Goal: Check status: Check status

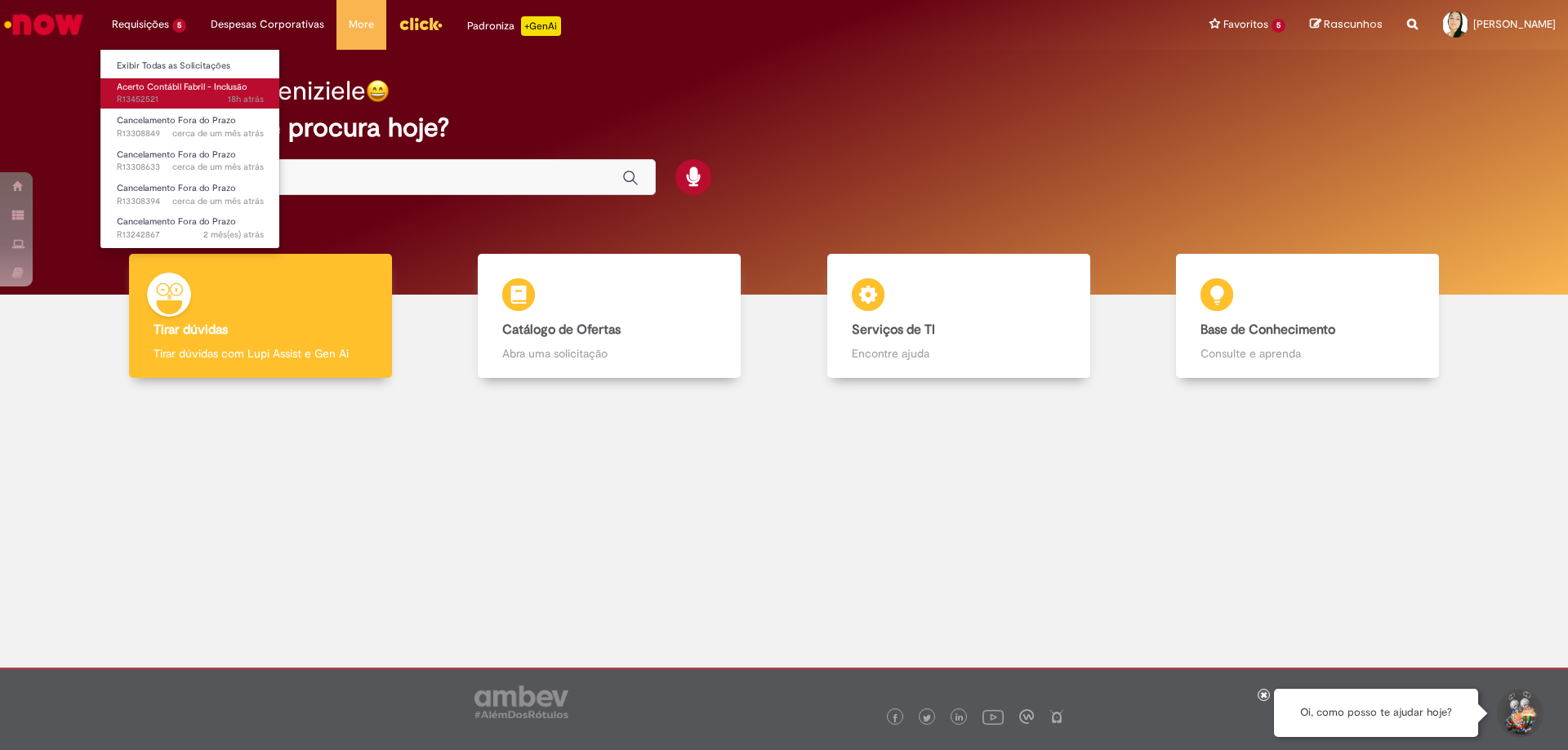
click at [157, 89] on span "Acerto Contábil Fabril - Inclusão" at bounding box center [182, 86] width 131 height 12
click at [158, 89] on span "Acerto Contábil Fabril - Inclusão" at bounding box center [182, 86] width 131 height 12
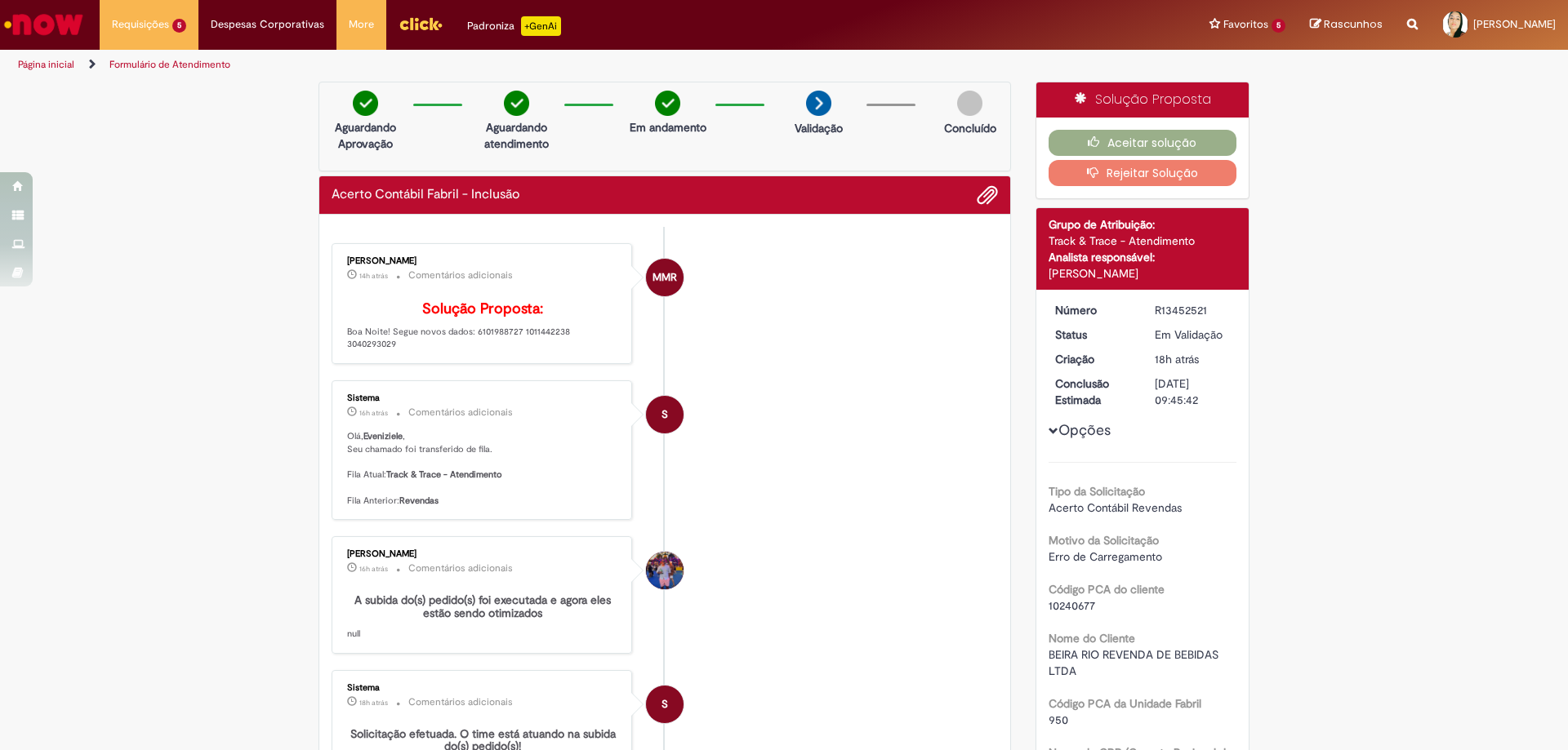
click at [875, 298] on li "MMR Matheus Maia Rocha 14h atrás 14 horas atrás Comentários adicionais Solução …" at bounding box center [664, 303] width 666 height 121
click at [584, 351] on p "Solução Proposta: Boa Noite! Segue novos dados: 6101988727 1011442238 3040293029" at bounding box center [483, 326] width 272 height 50
copy p "3040293029"
click at [1150, 170] on button "Rejeitar Solução" at bounding box center [1143, 173] width 189 height 26
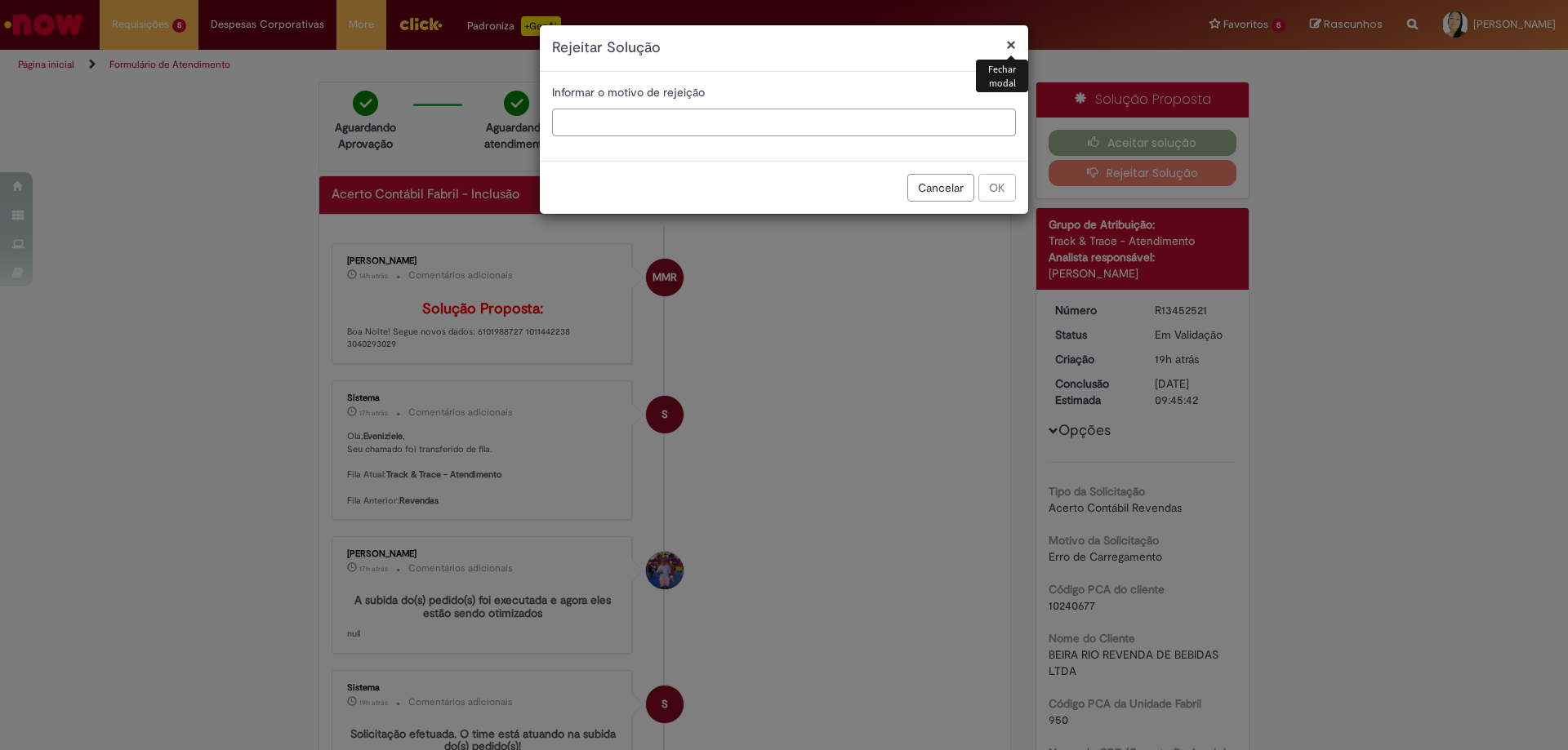
click at [594, 126] on input "text" at bounding box center [783, 122] width 464 height 28
type input "*"
type input "****"
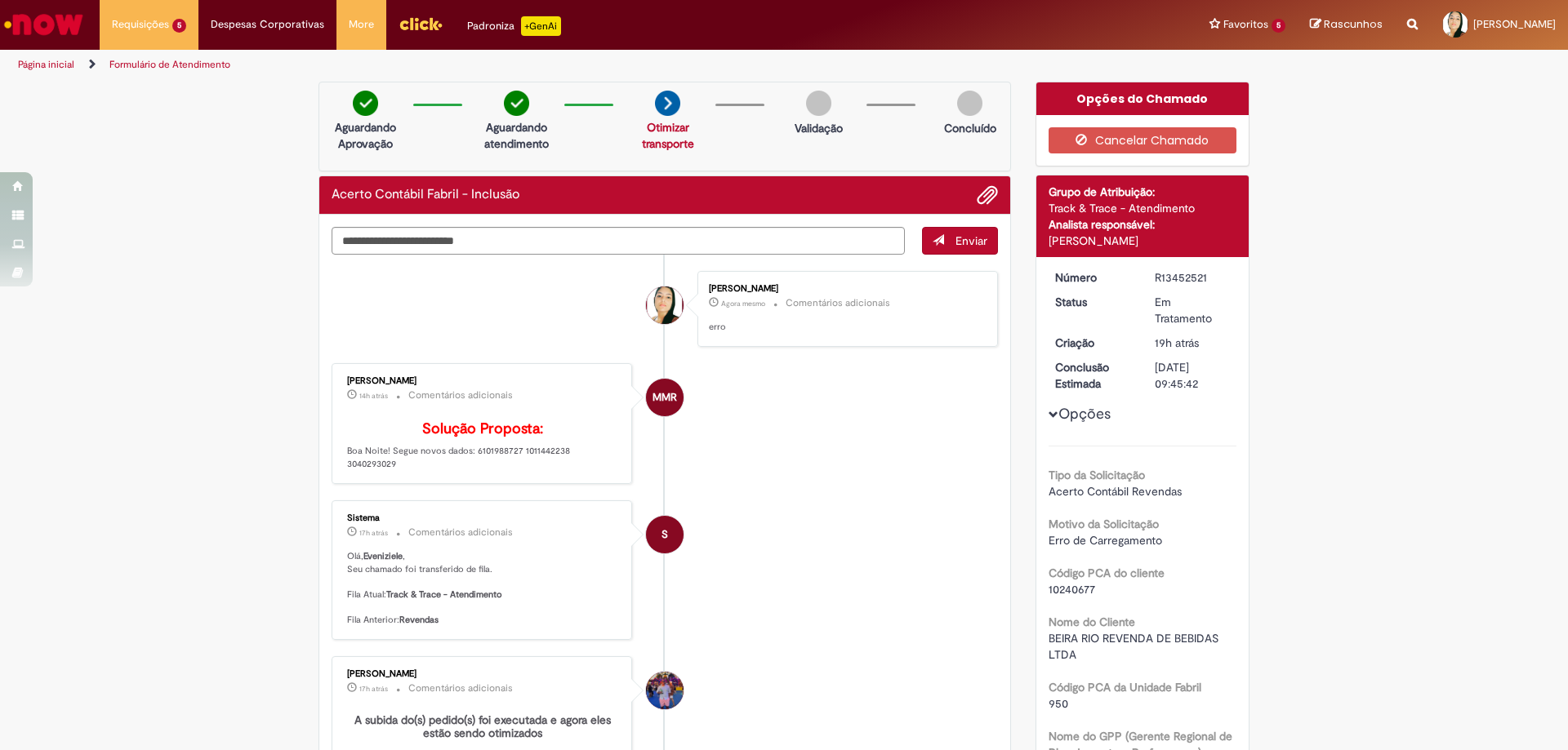
click at [759, 532] on li "S Sistema 17h atrás 17 horas atrás Comentários adicionais Olá, Eveniziele , Seu…" at bounding box center [664, 570] width 666 height 140
click at [530, 245] on textarea "Digite sua mensagem aqui..." at bounding box center [618, 241] width 573 height 28
click at [977, 203] on span "Adicionar anexos" at bounding box center [987, 196] width 19 height 19
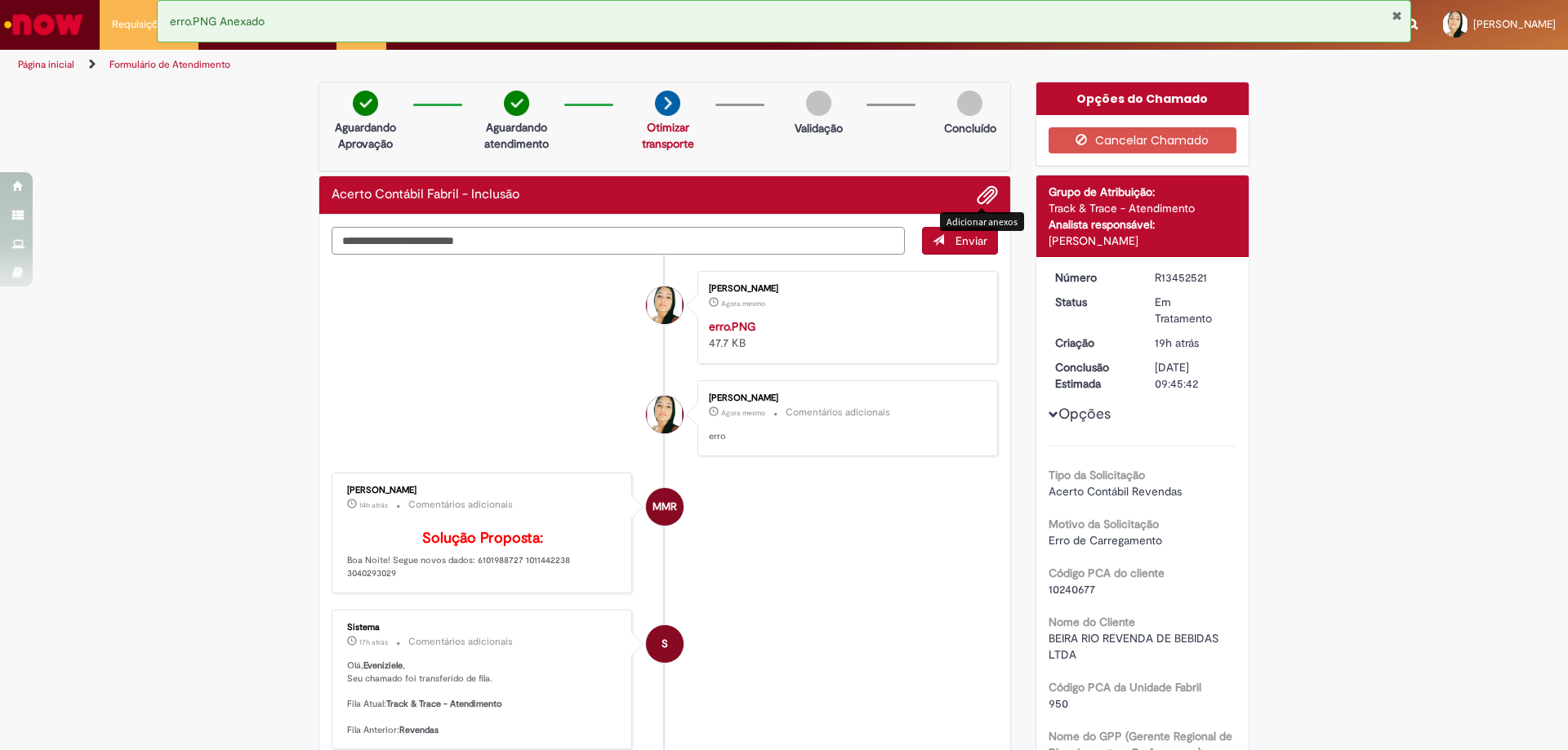
click at [420, 245] on textarea "Digite sua mensagem aqui..." at bounding box center [618, 241] width 573 height 28
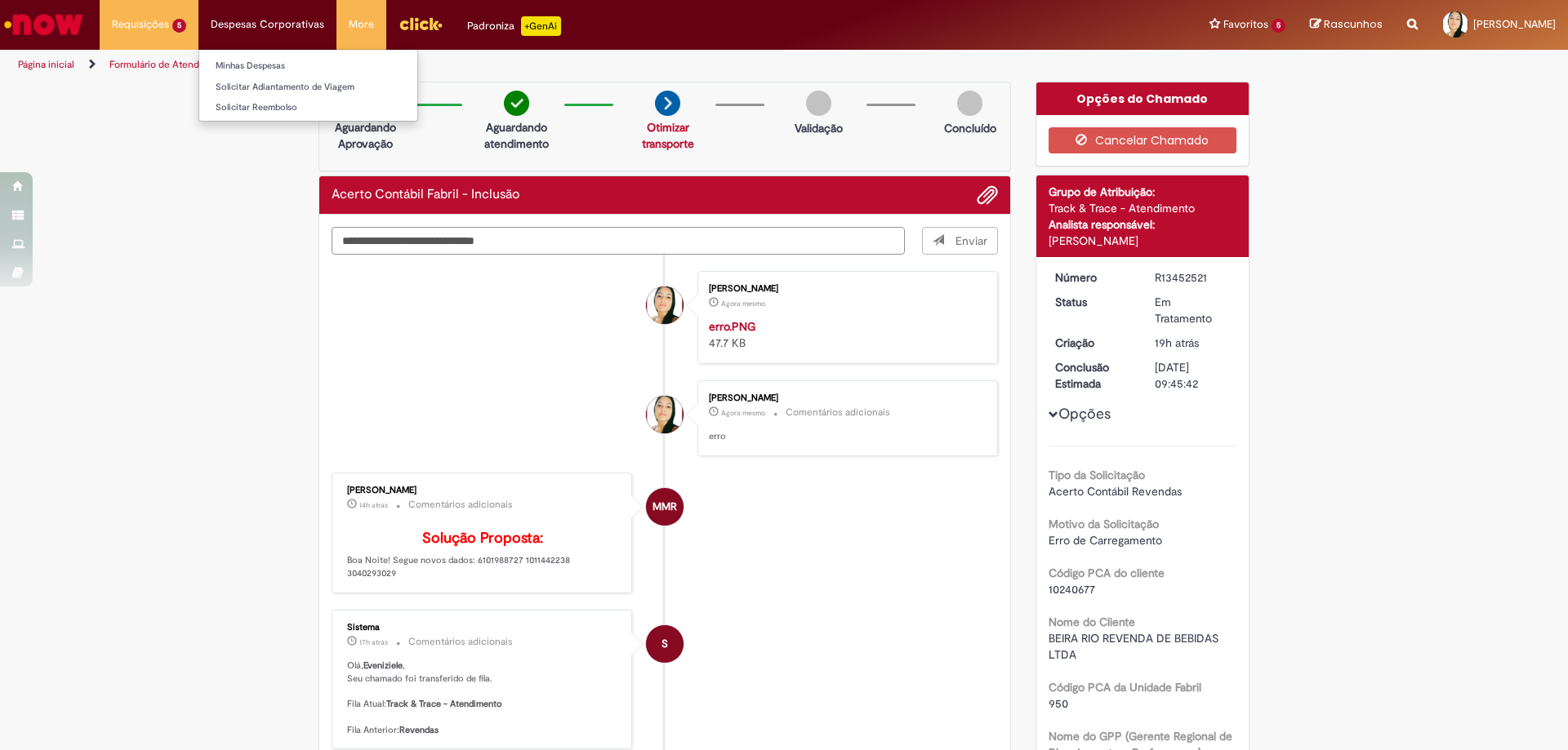
type textarea "**********"
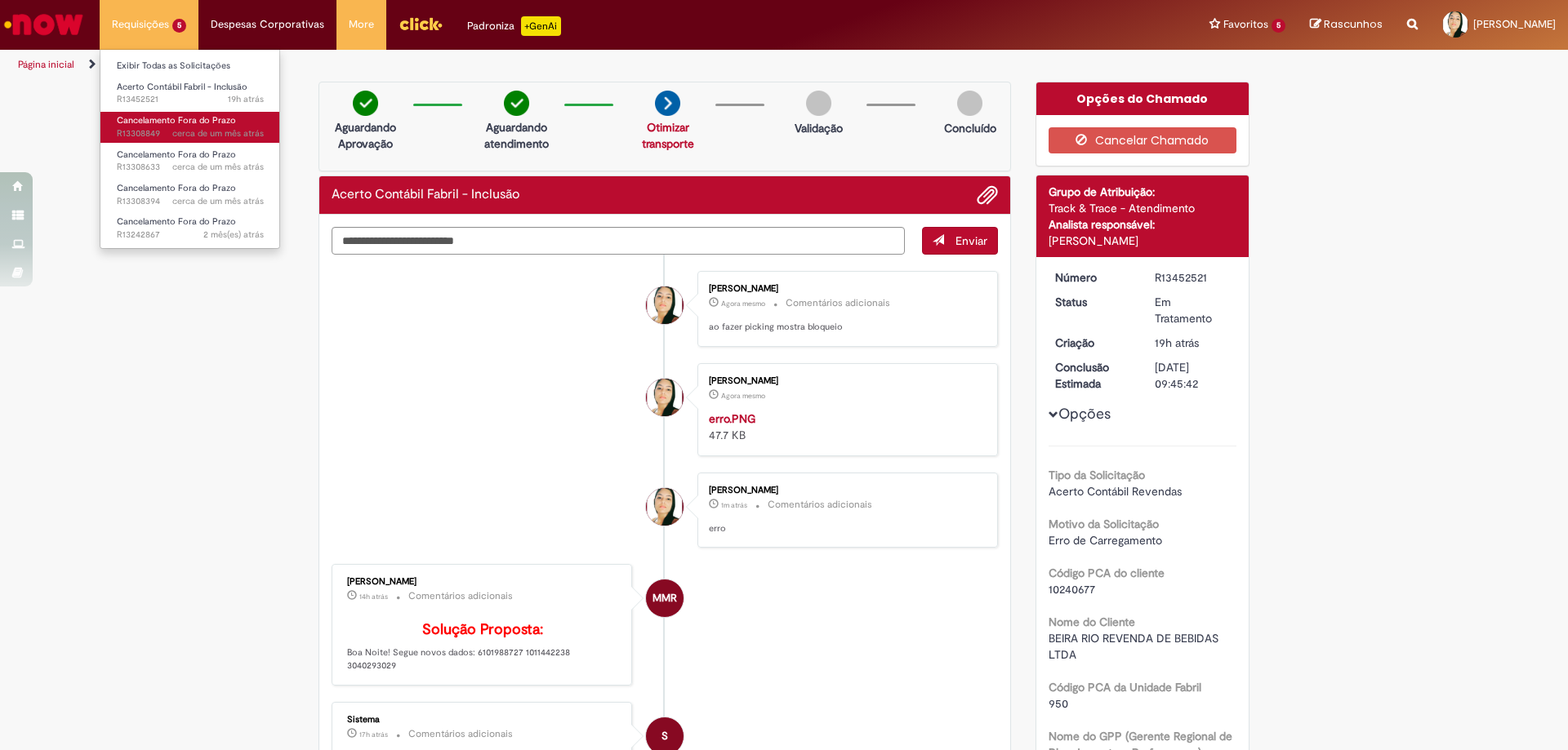
click at [155, 127] on span "cerca de um mês atrás cerca de um mês atrás R13308849" at bounding box center [190, 133] width 147 height 13
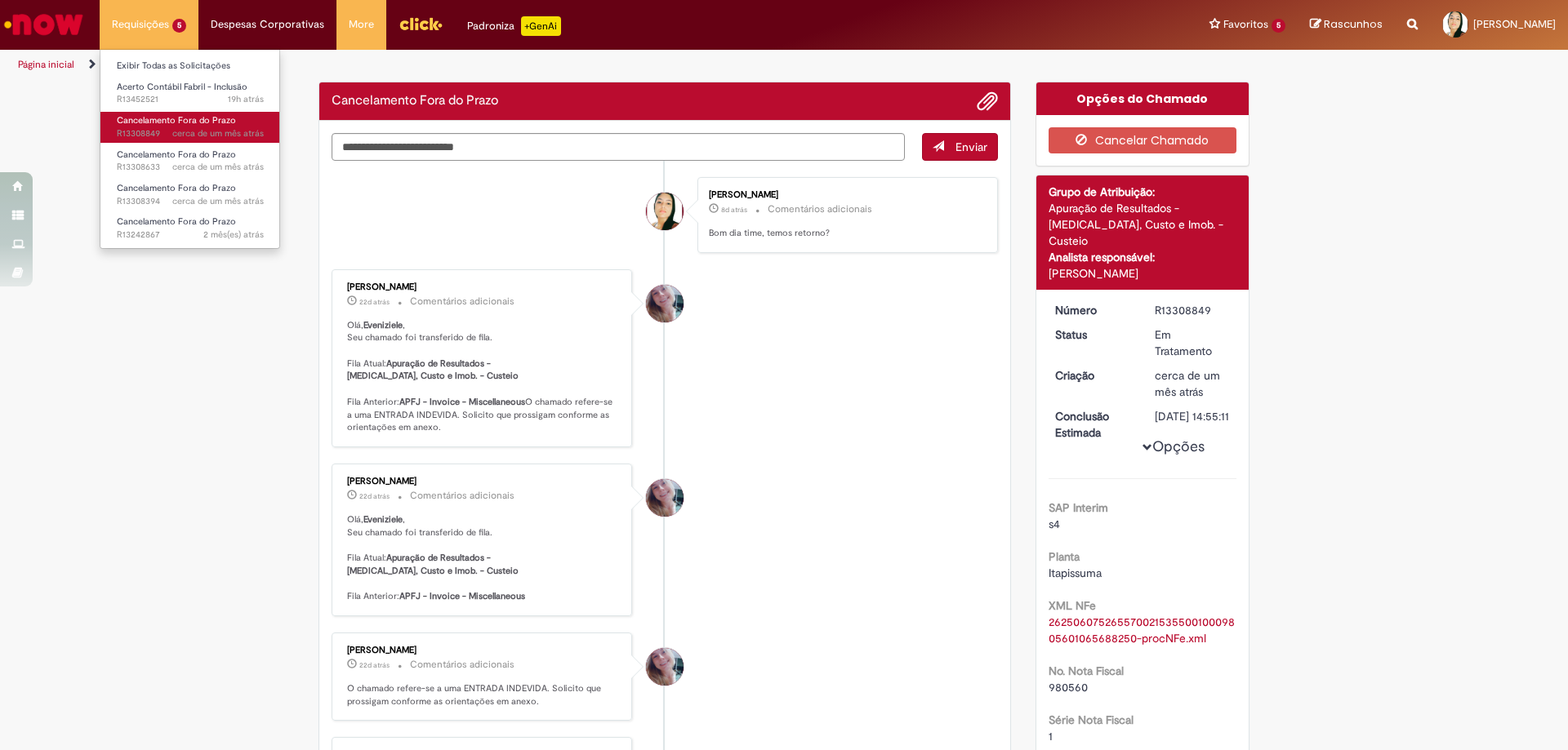
click at [155, 127] on span "cerca de um mês atrás cerca de um mês atrás R13308849" at bounding box center [190, 133] width 147 height 13
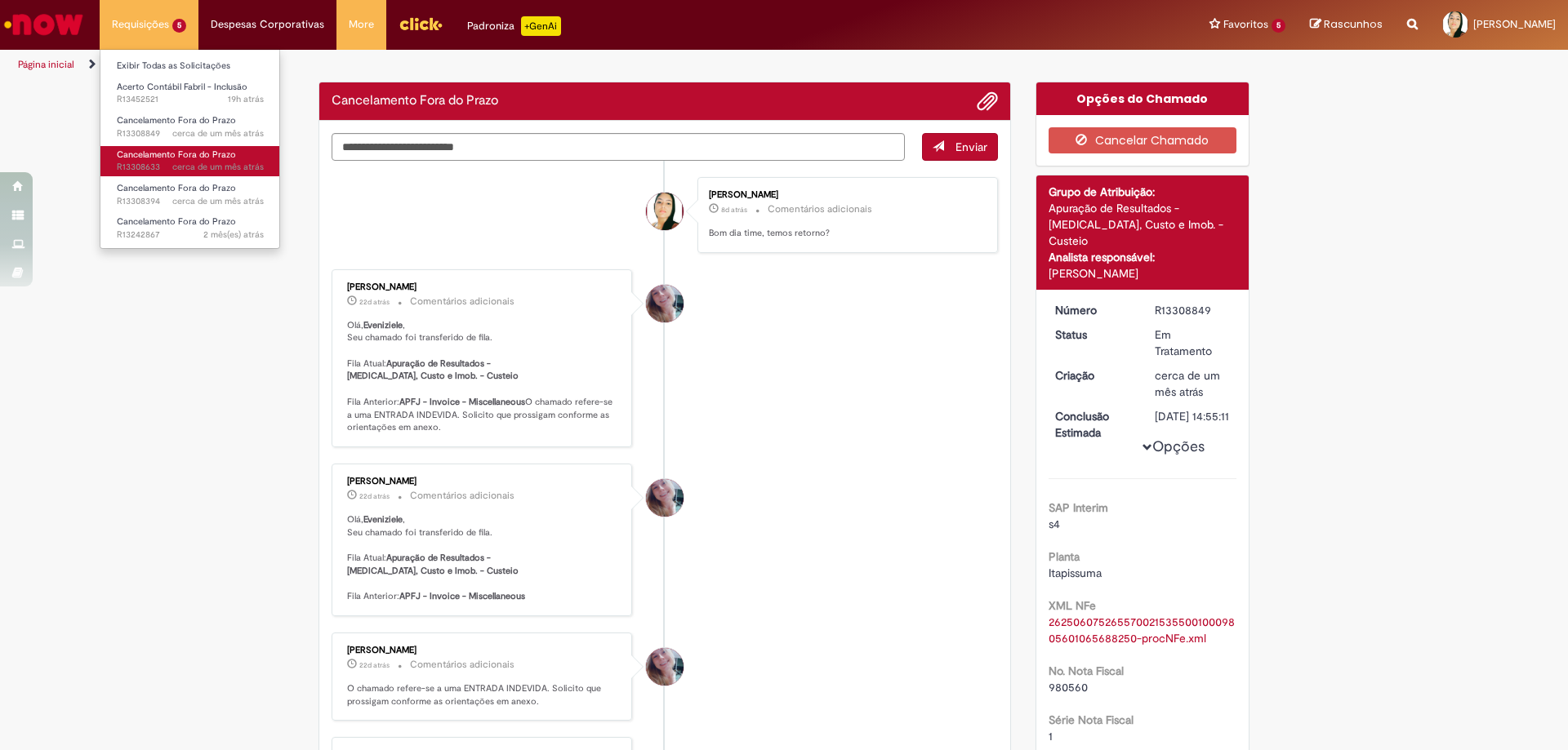
click at [164, 170] on span "cerca de um mês atrás cerca de um mês atrás R13308633" at bounding box center [190, 167] width 147 height 13
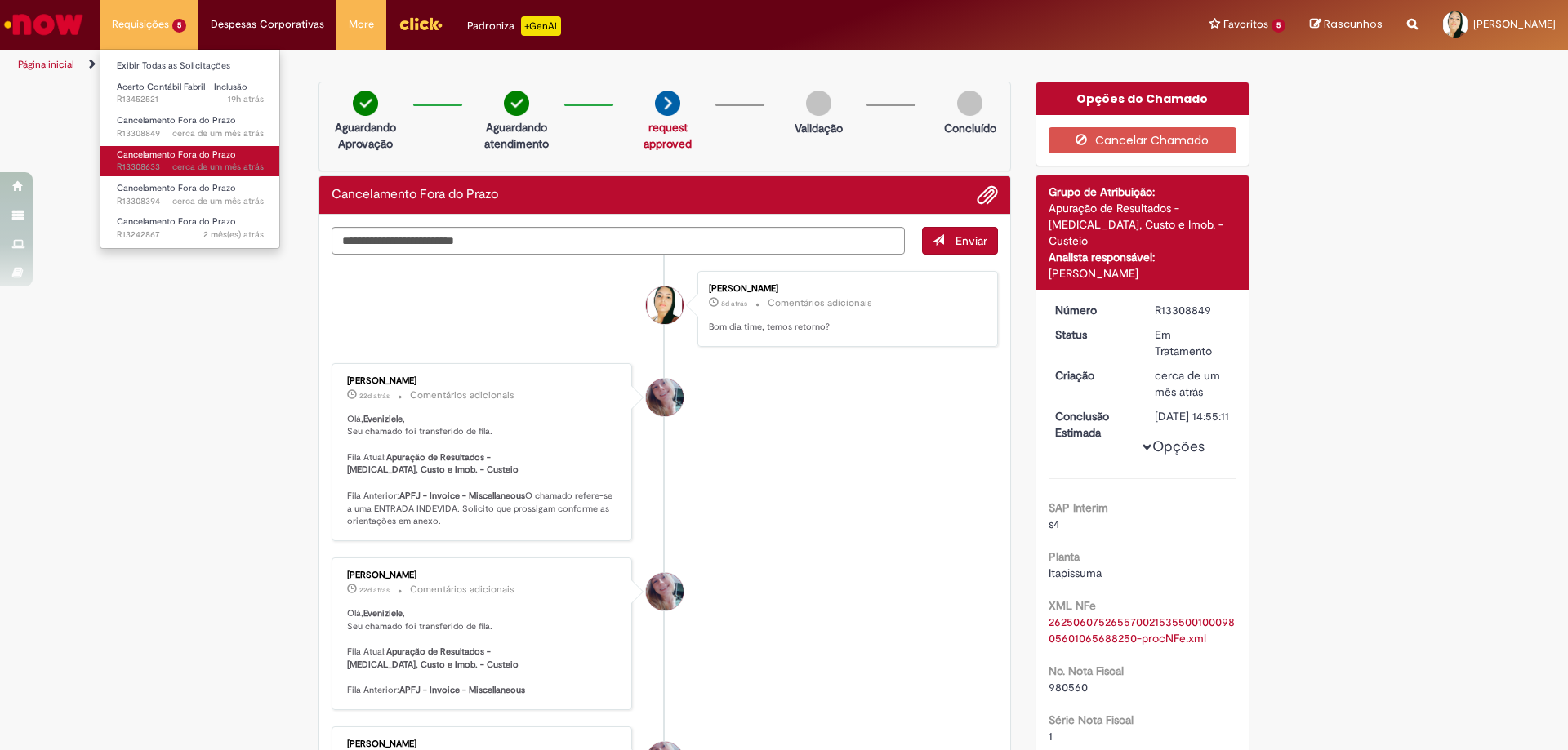
click at [165, 170] on span "cerca de um mês atrás cerca de um mês atrás R13308633" at bounding box center [190, 167] width 147 height 13
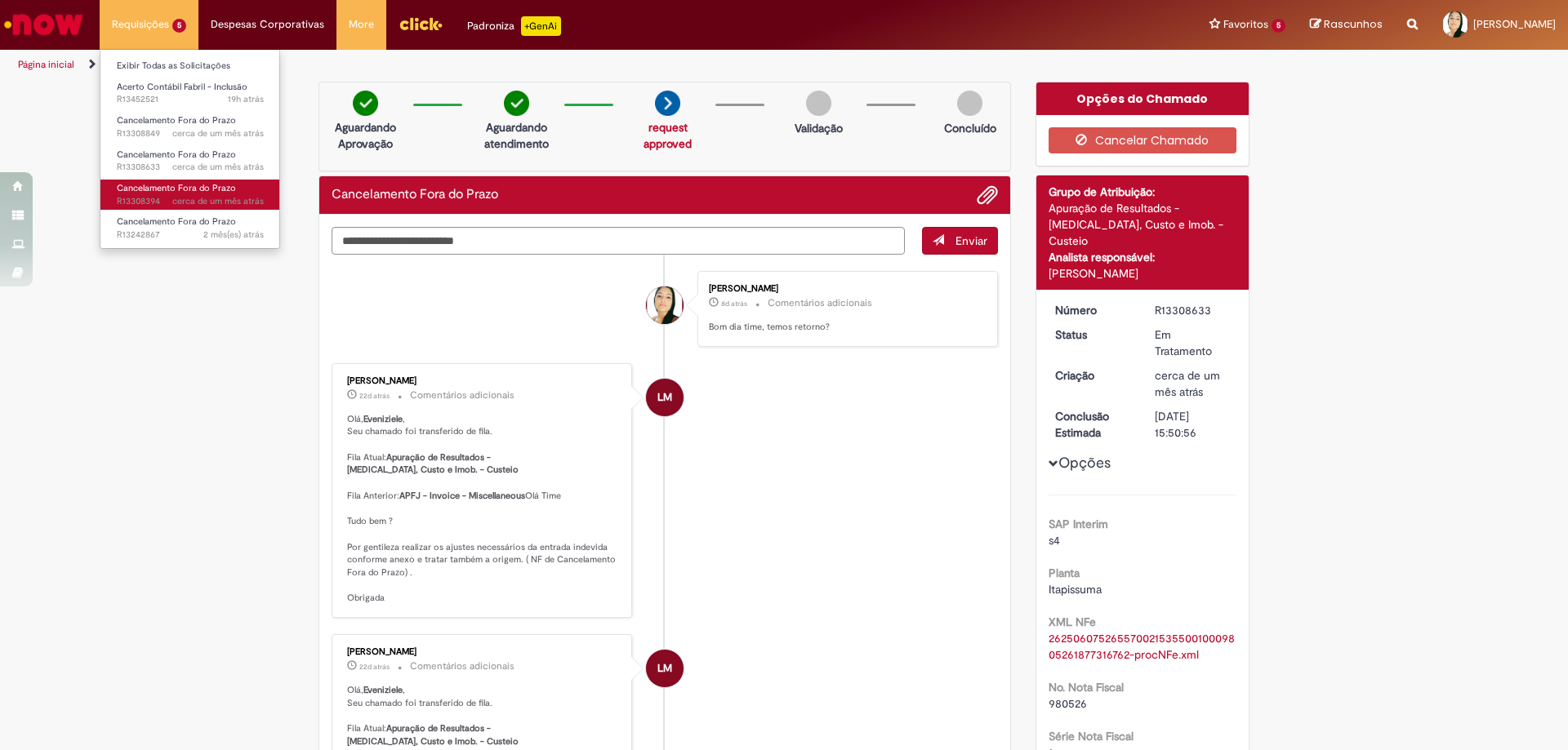
click at [186, 187] on span "Cancelamento Fora do Prazo" at bounding box center [176, 188] width 120 height 12
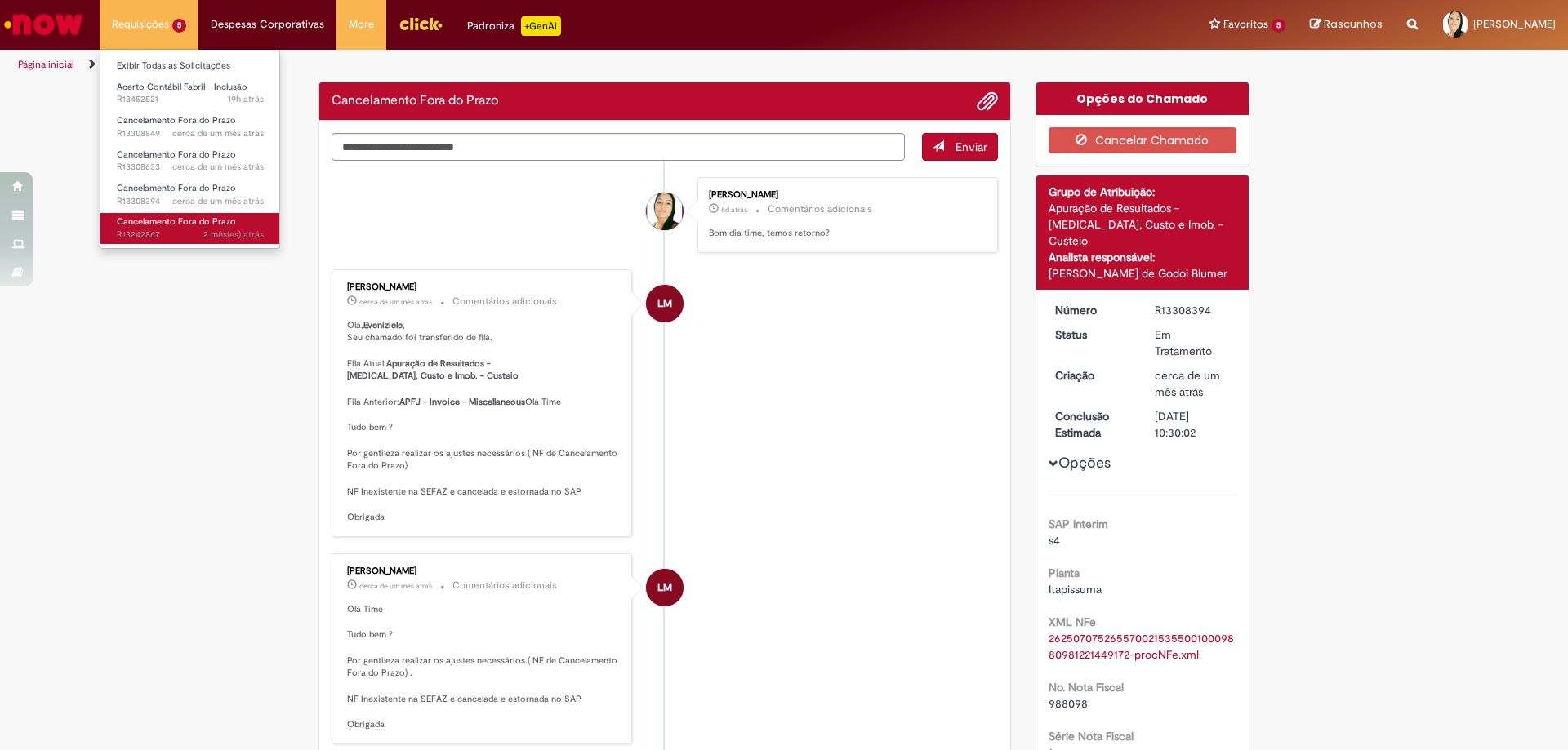
click at [150, 239] on span "2 mês(es) atrás 2 meses atrás R13242867" at bounding box center [190, 235] width 147 height 13
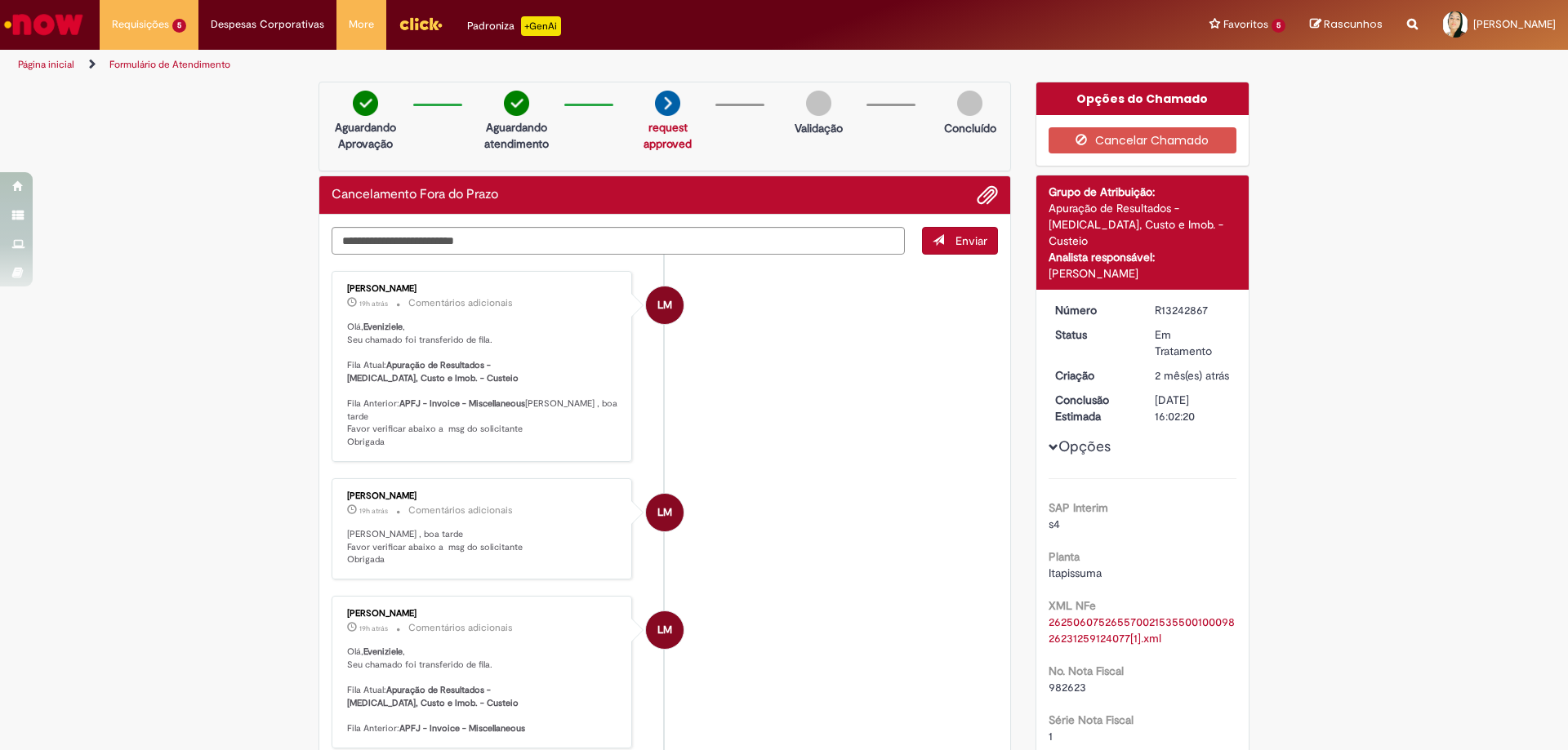
click at [45, 19] on img "Ir para a Homepage" at bounding box center [43, 25] width 84 height 33
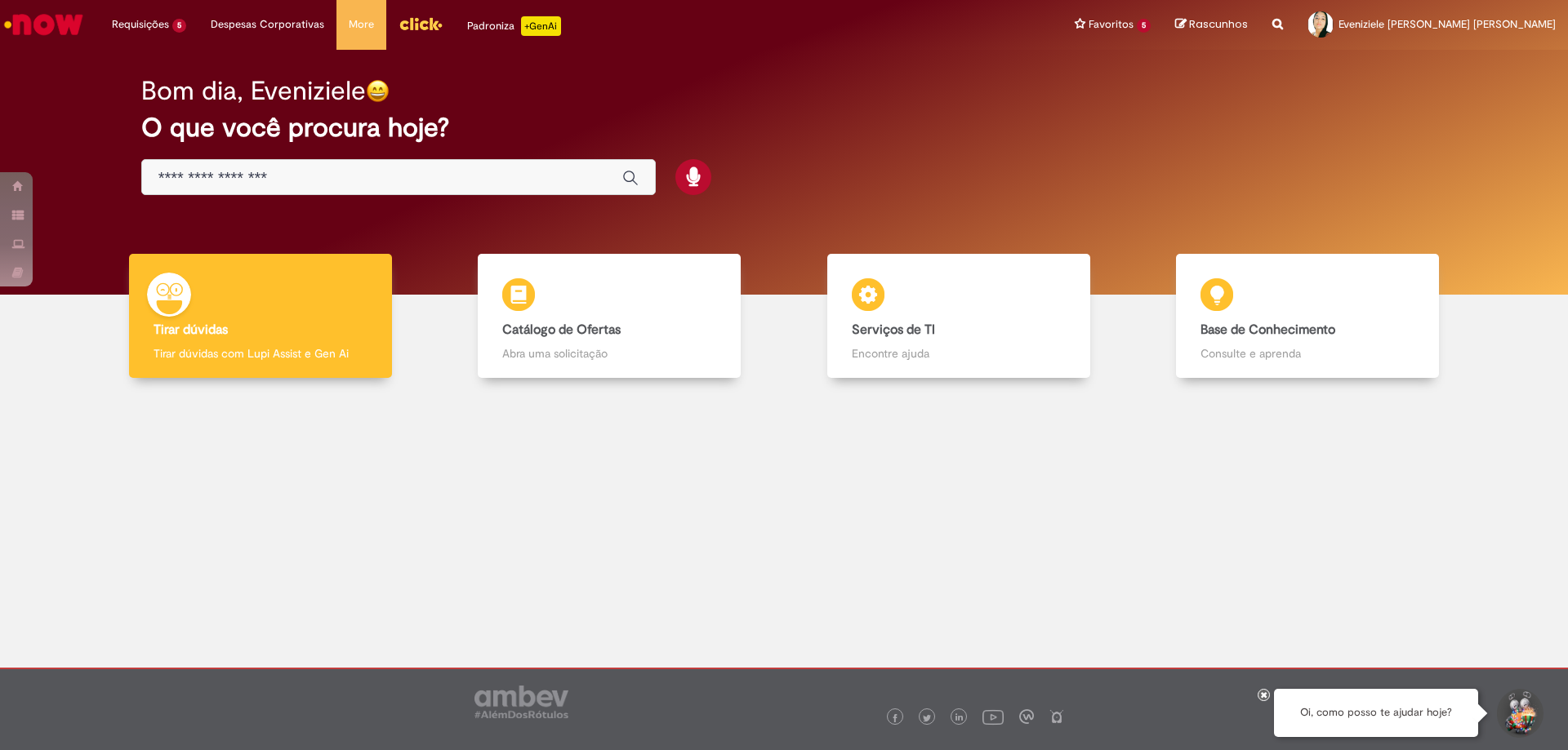
click at [272, 171] on input "Basta digitar aqui" at bounding box center [382, 178] width 448 height 19
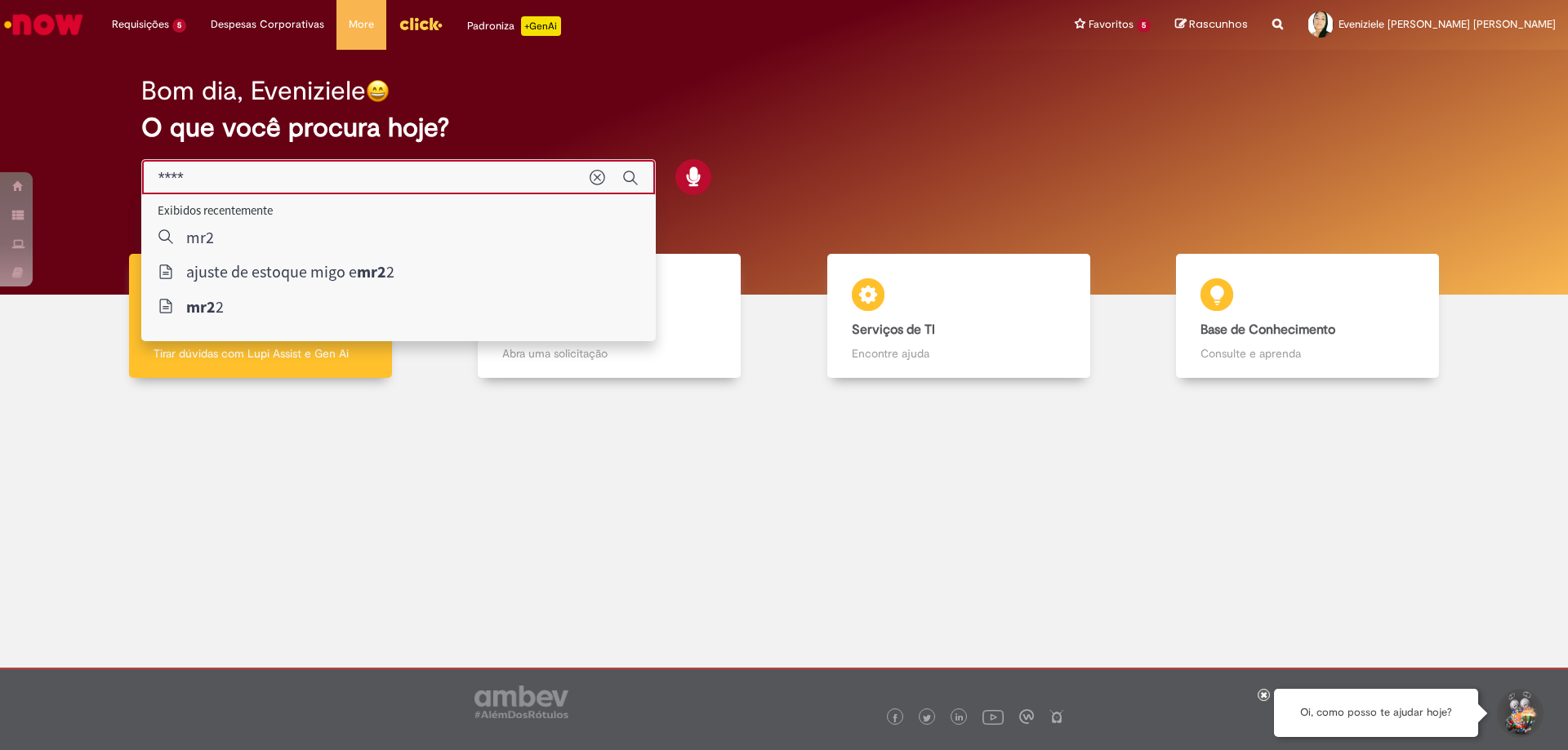
type input "****"
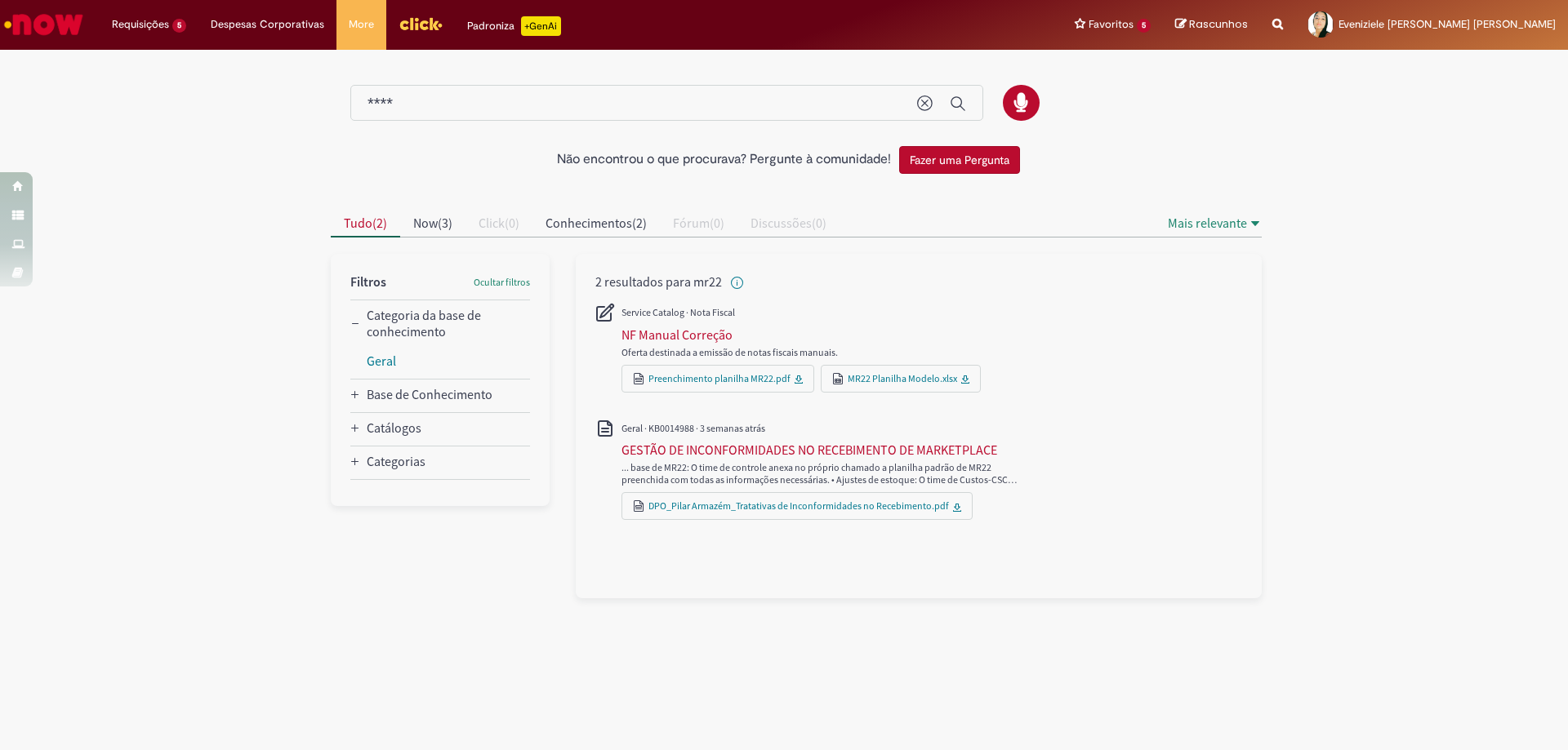
click at [56, 16] on img "Ir para a Homepage" at bounding box center [43, 25] width 84 height 33
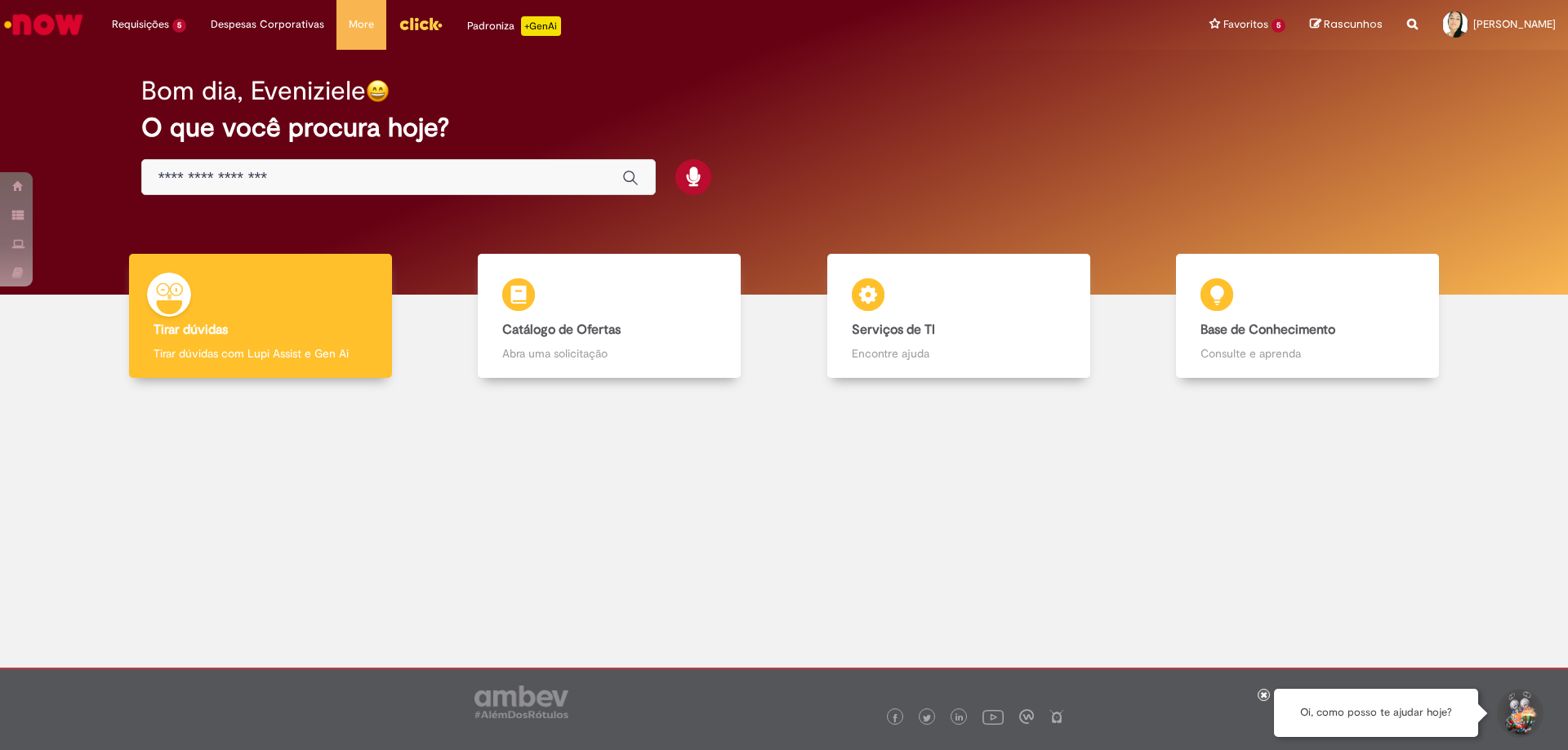
click at [266, 168] on div "Global" at bounding box center [398, 177] width 514 height 36
click at [522, 178] on input "Basta digitar aqui" at bounding box center [382, 178] width 448 height 19
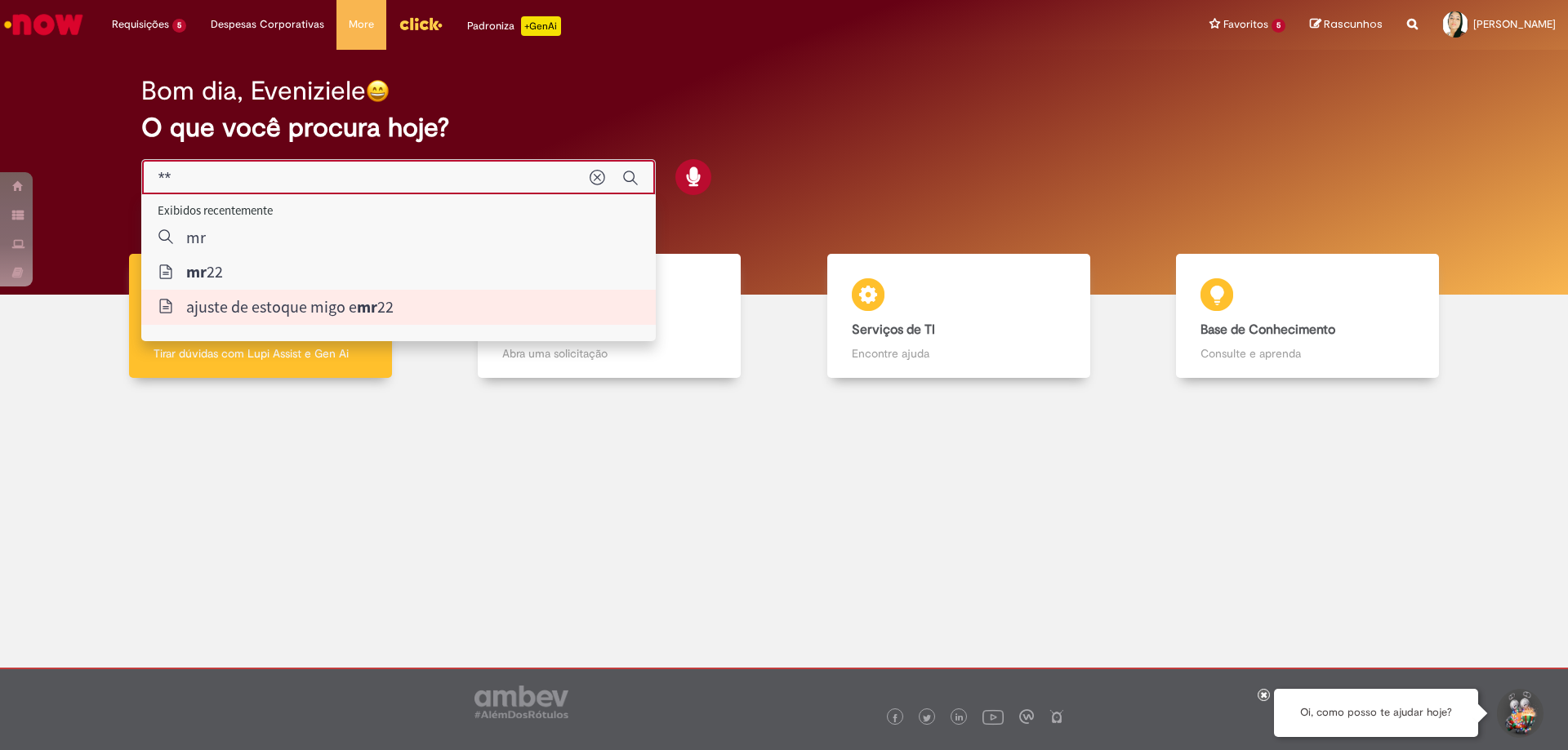
type input "**********"
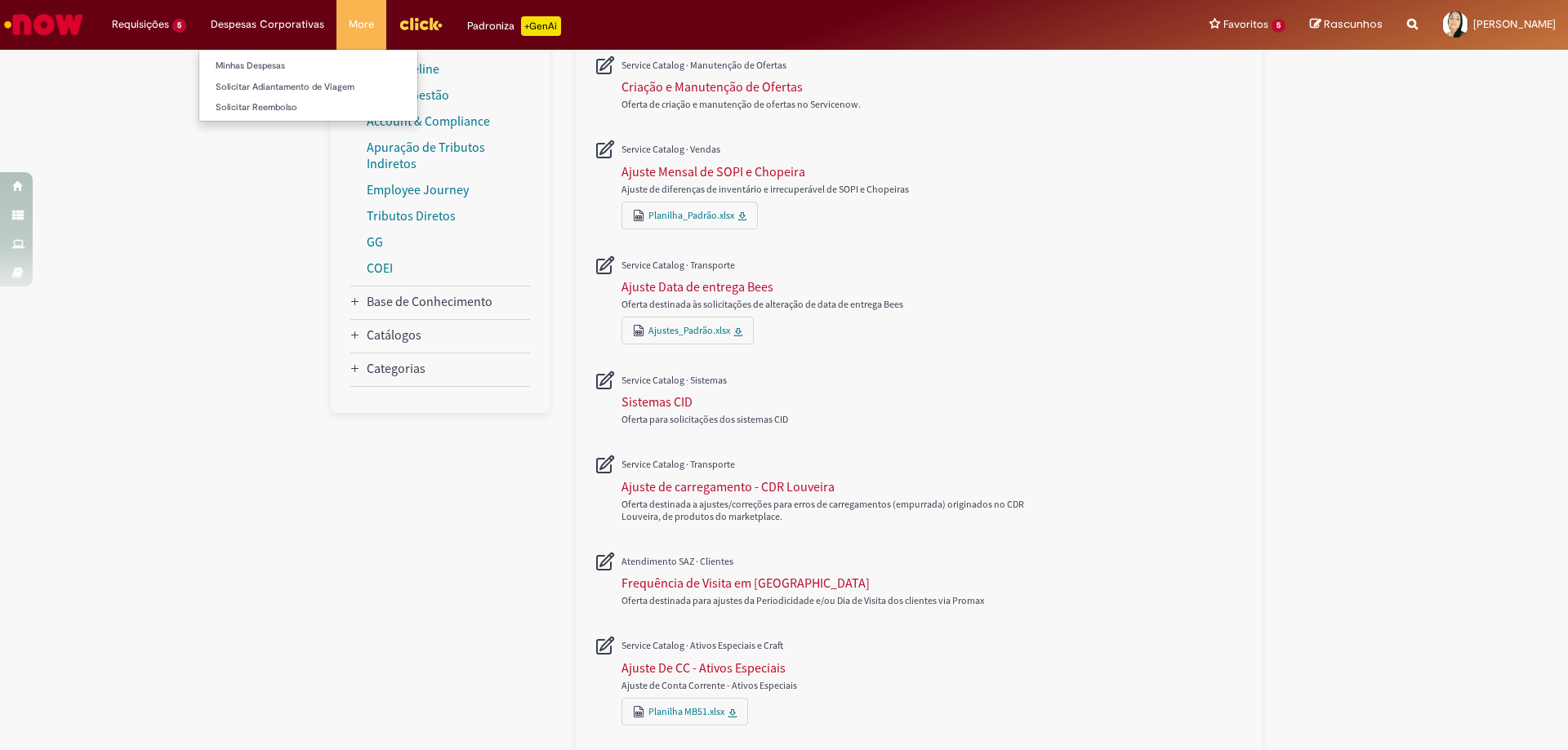
scroll to position [18, 0]
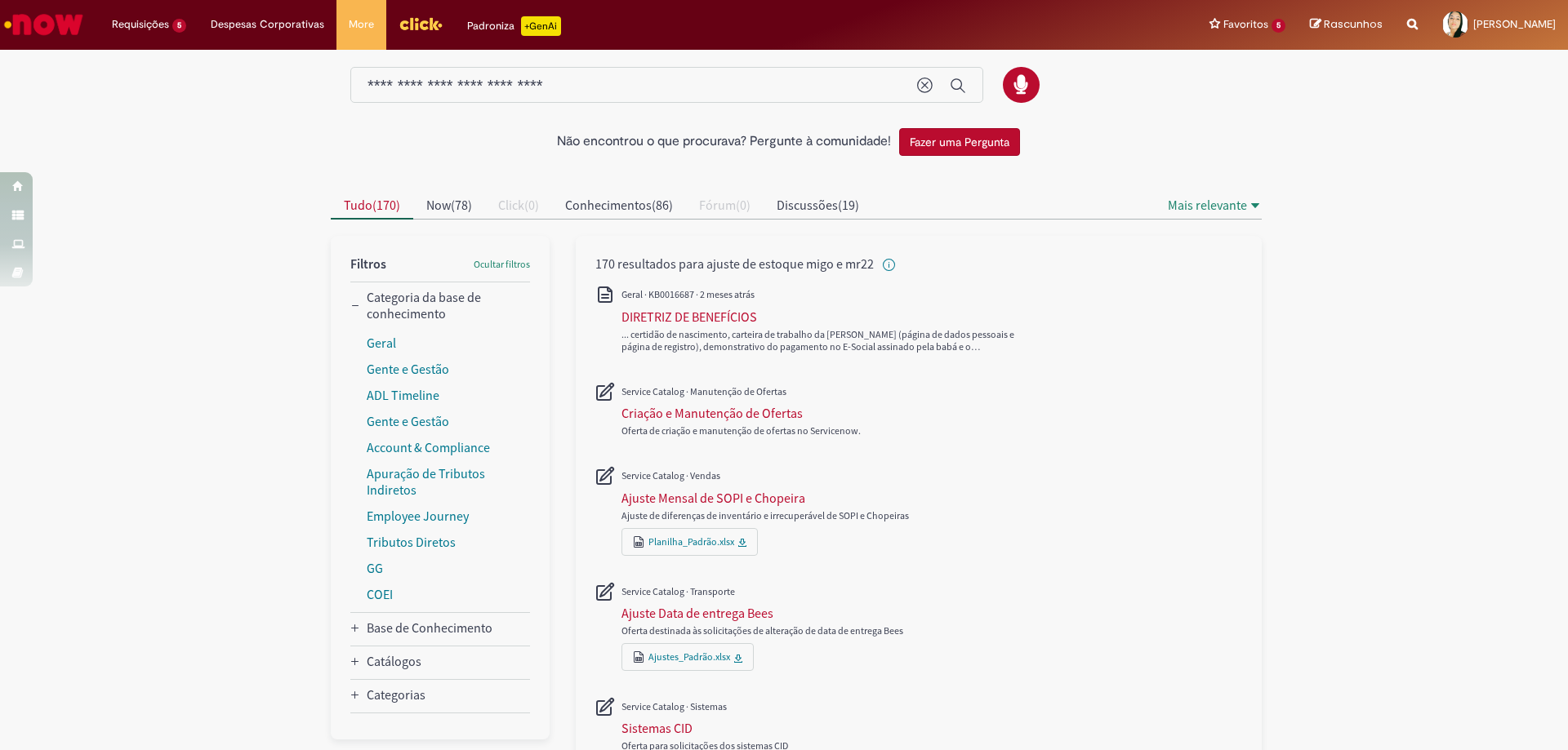
drag, startPoint x: 609, startPoint y: 75, endPoint x: 0, endPoint y: 5, distance: 613.0
click at [0, 5] on div "Pular para o conteúdo da página Requisições 5 Exibir Todas as Solicitações Acer…" at bounding box center [784, 375] width 1568 height 750
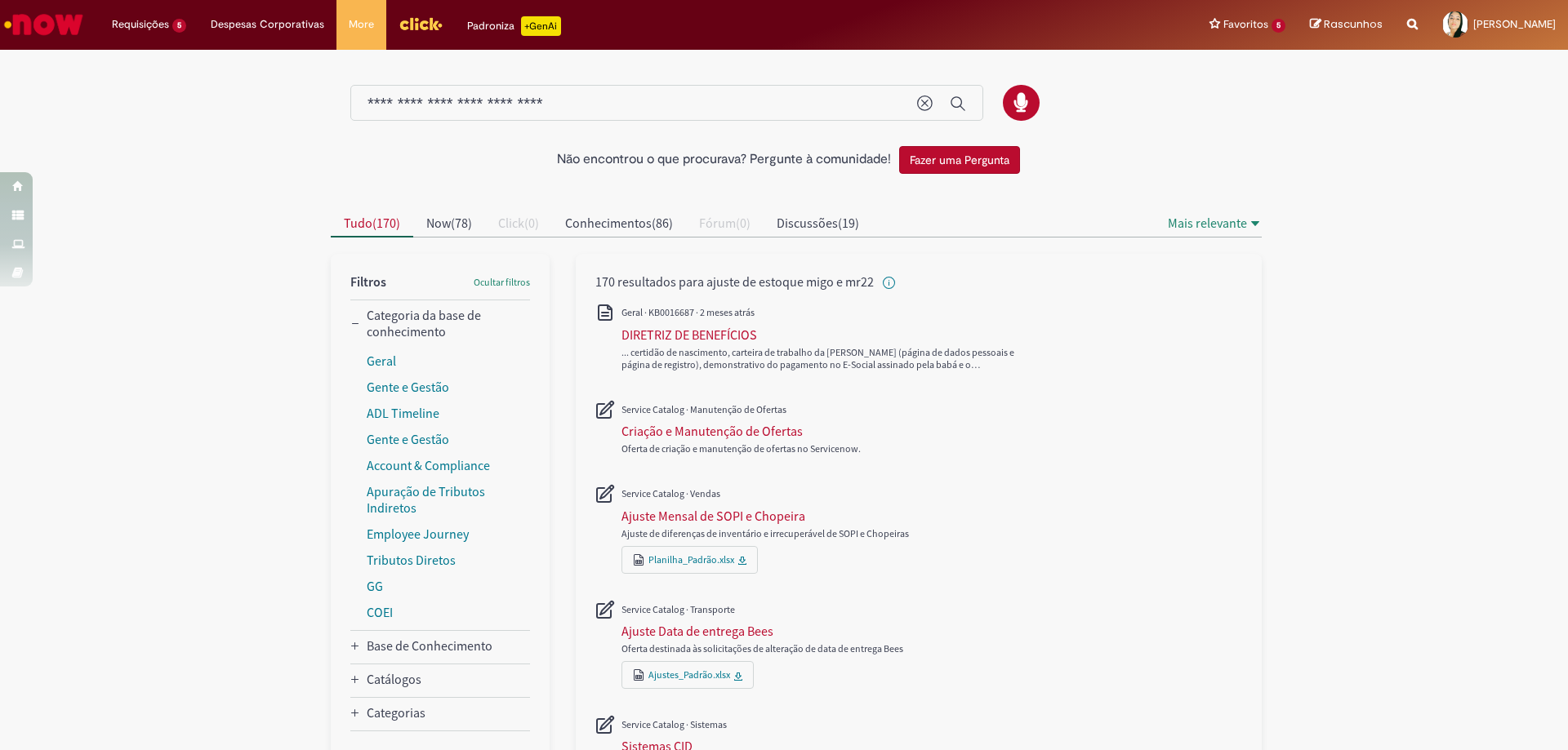
drag, startPoint x: 603, startPoint y: 81, endPoint x: 0, endPoint y: -41, distance: 615.2
click at [0, 0] on html "Pular para o conteúdo da página Requisições 5 Exibir Todas as Solicitações Acer…" at bounding box center [784, 375] width 1568 height 750
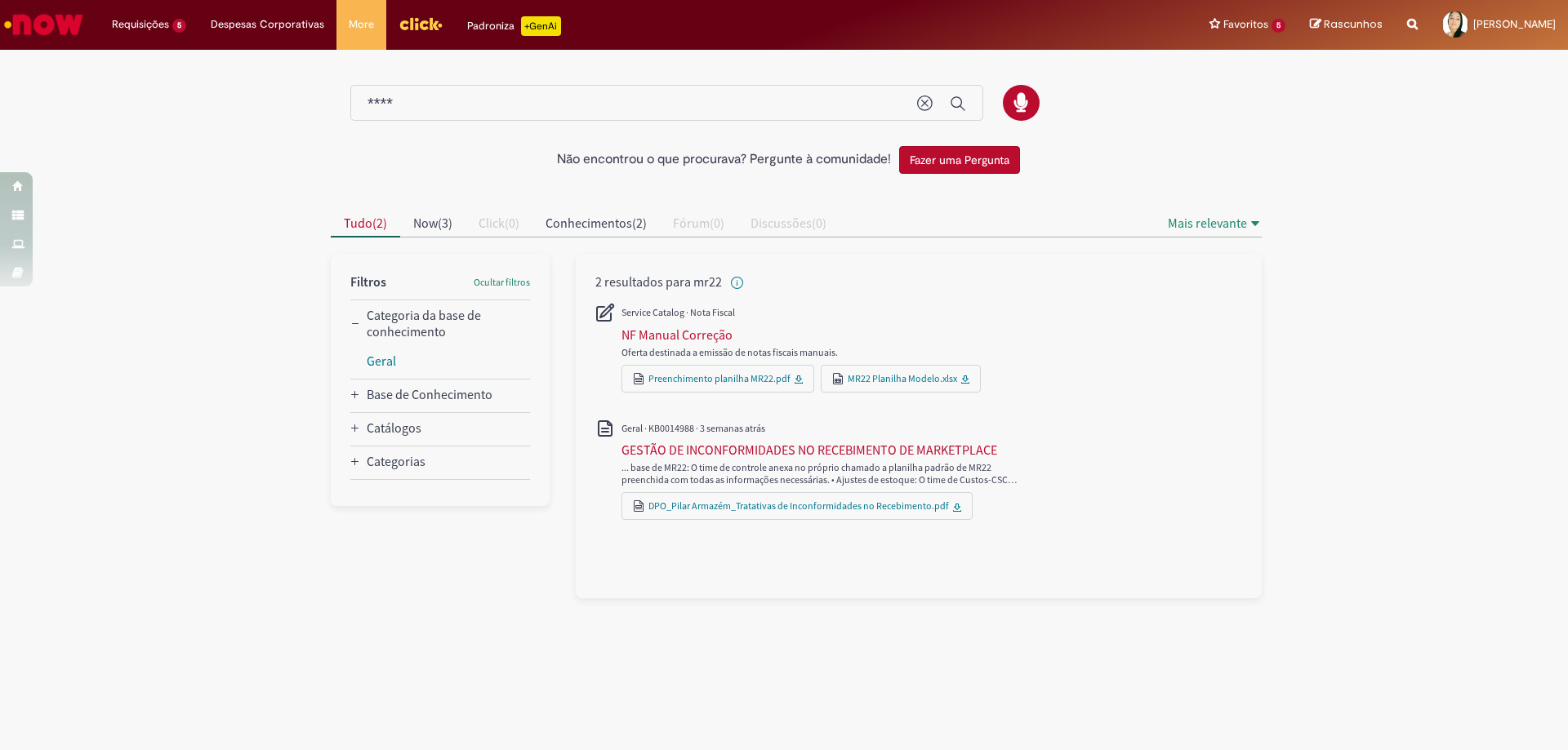
type input "****"
click at [410, 31] on img "Menu Cabeçalho" at bounding box center [420, 23] width 44 height 25
click at [77, 26] on img "Ir para a Homepage" at bounding box center [43, 25] width 84 height 33
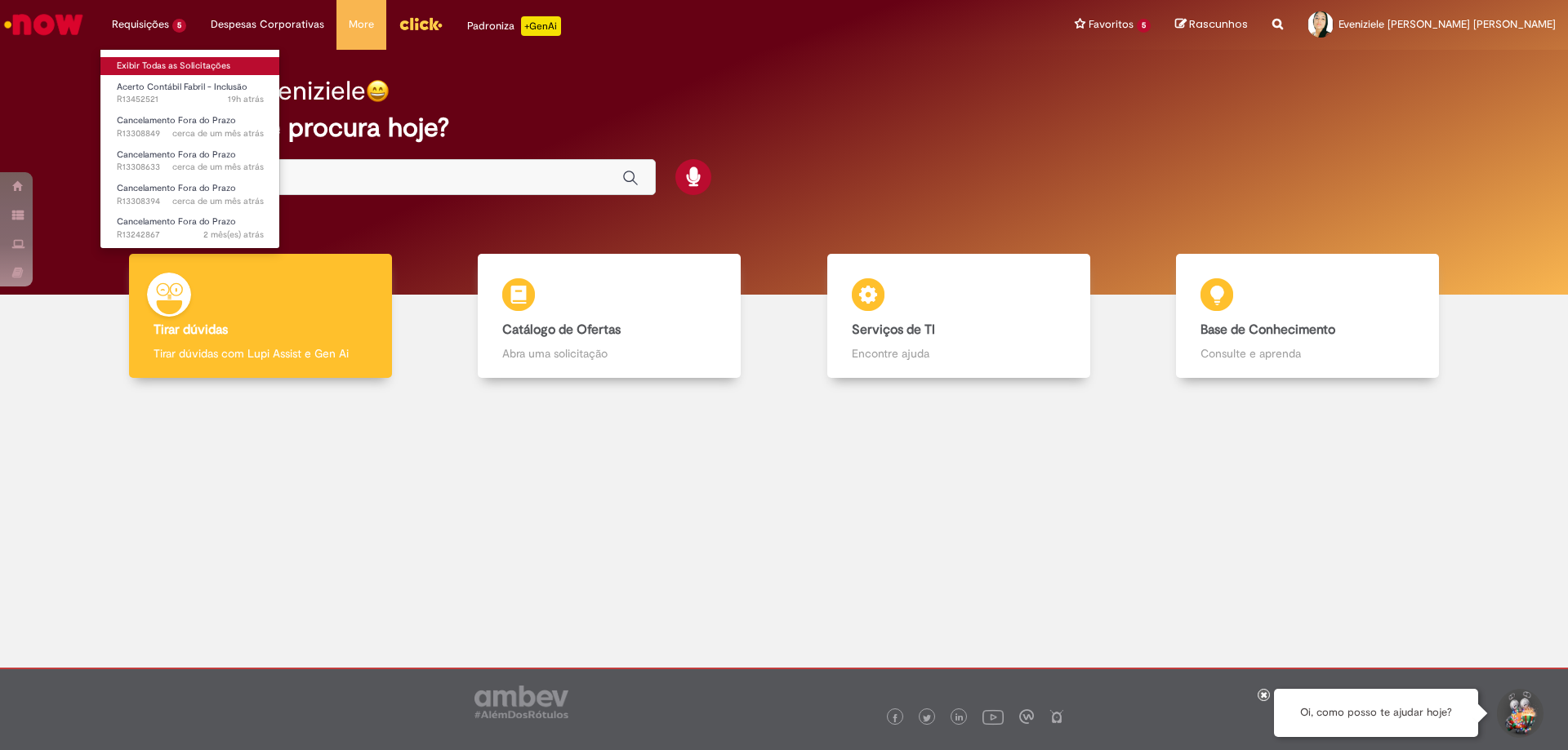
click at [163, 59] on link "Exibir Todas as Solicitações" at bounding box center [191, 65] width 180 height 18
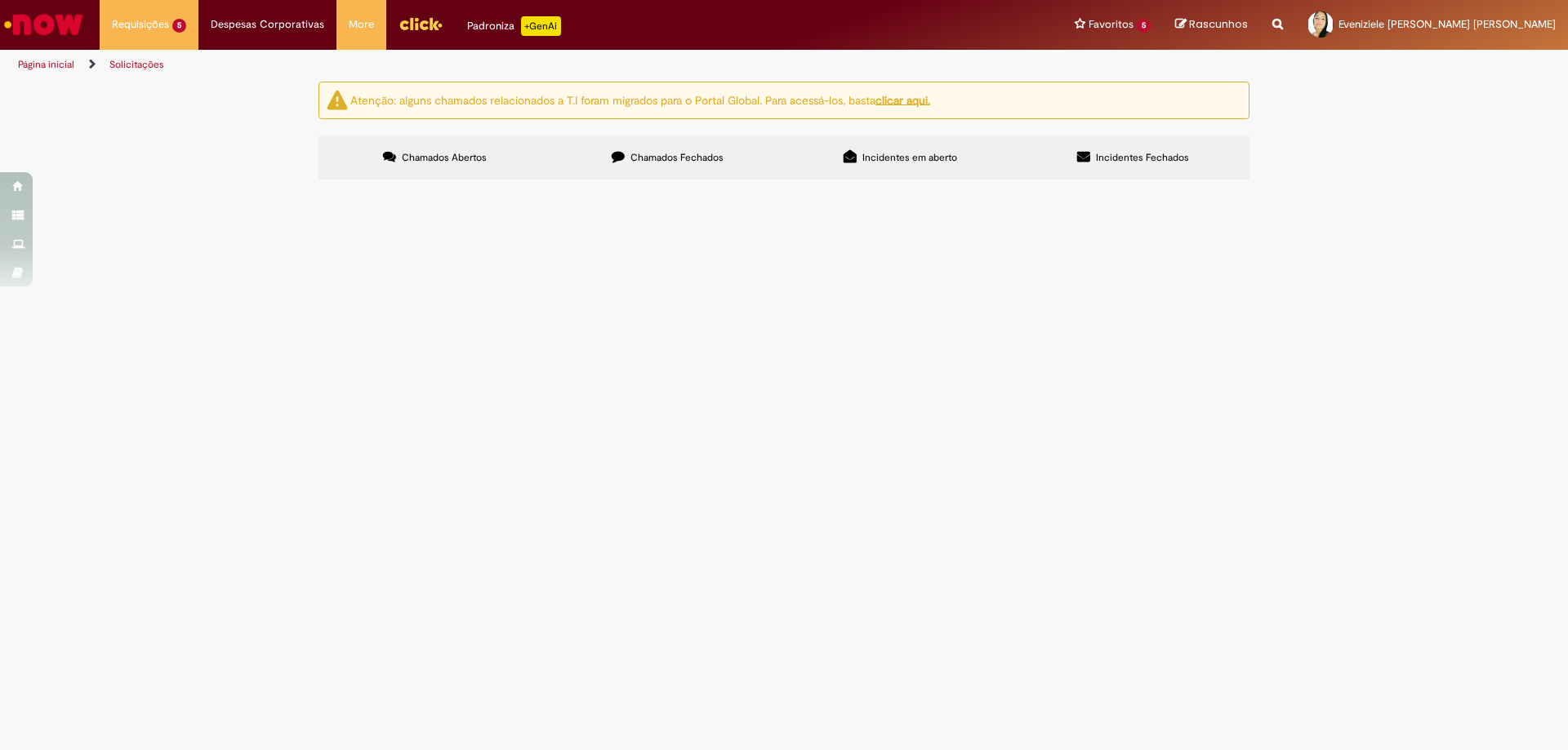
click at [697, 161] on span "Chamados Fechados" at bounding box center [677, 157] width 93 height 13
click at [0, 0] on icon at bounding box center [0, 0] width 0 height 0
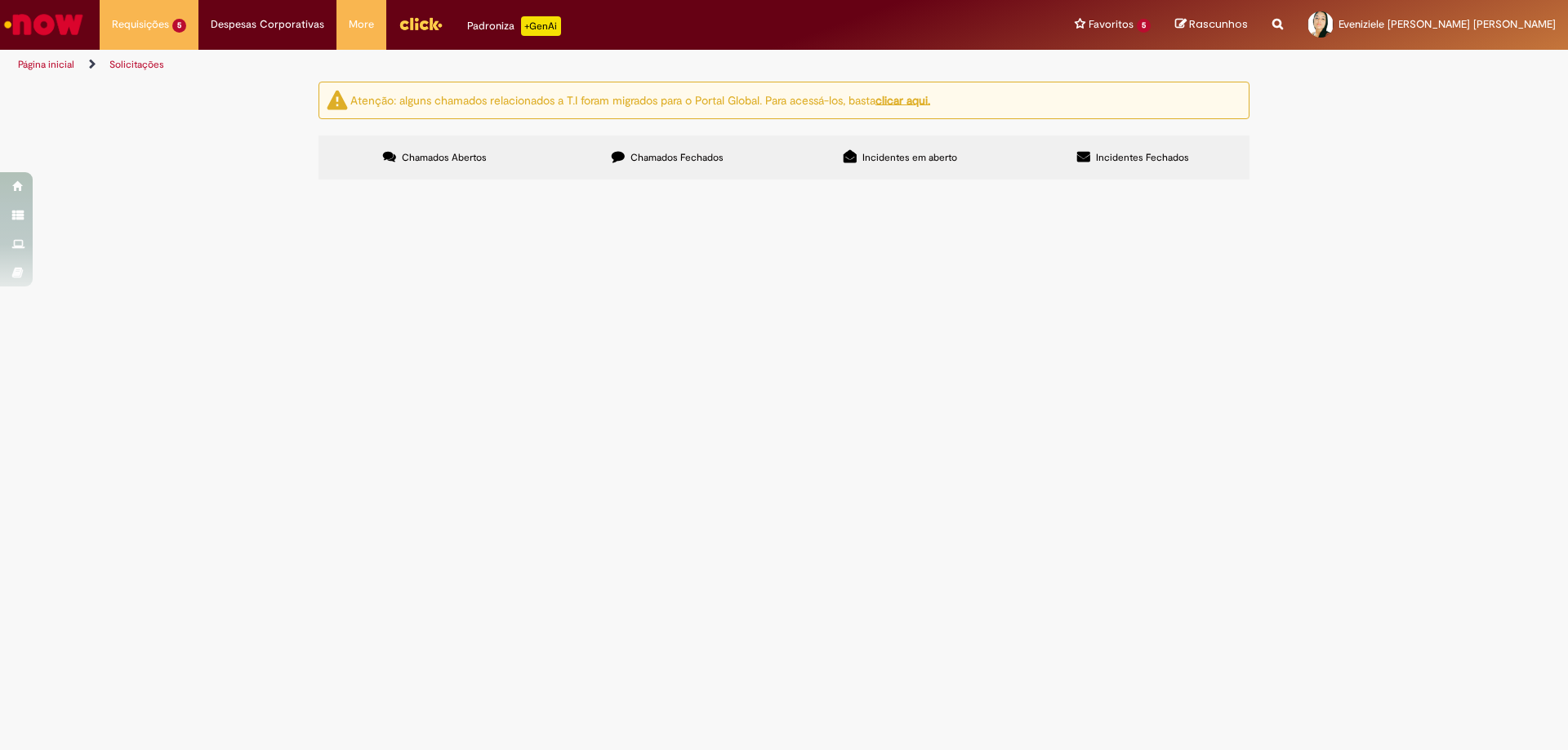
scroll to position [512, 0]
click at [0, 0] on link at bounding box center [0, 0] width 0 height 0
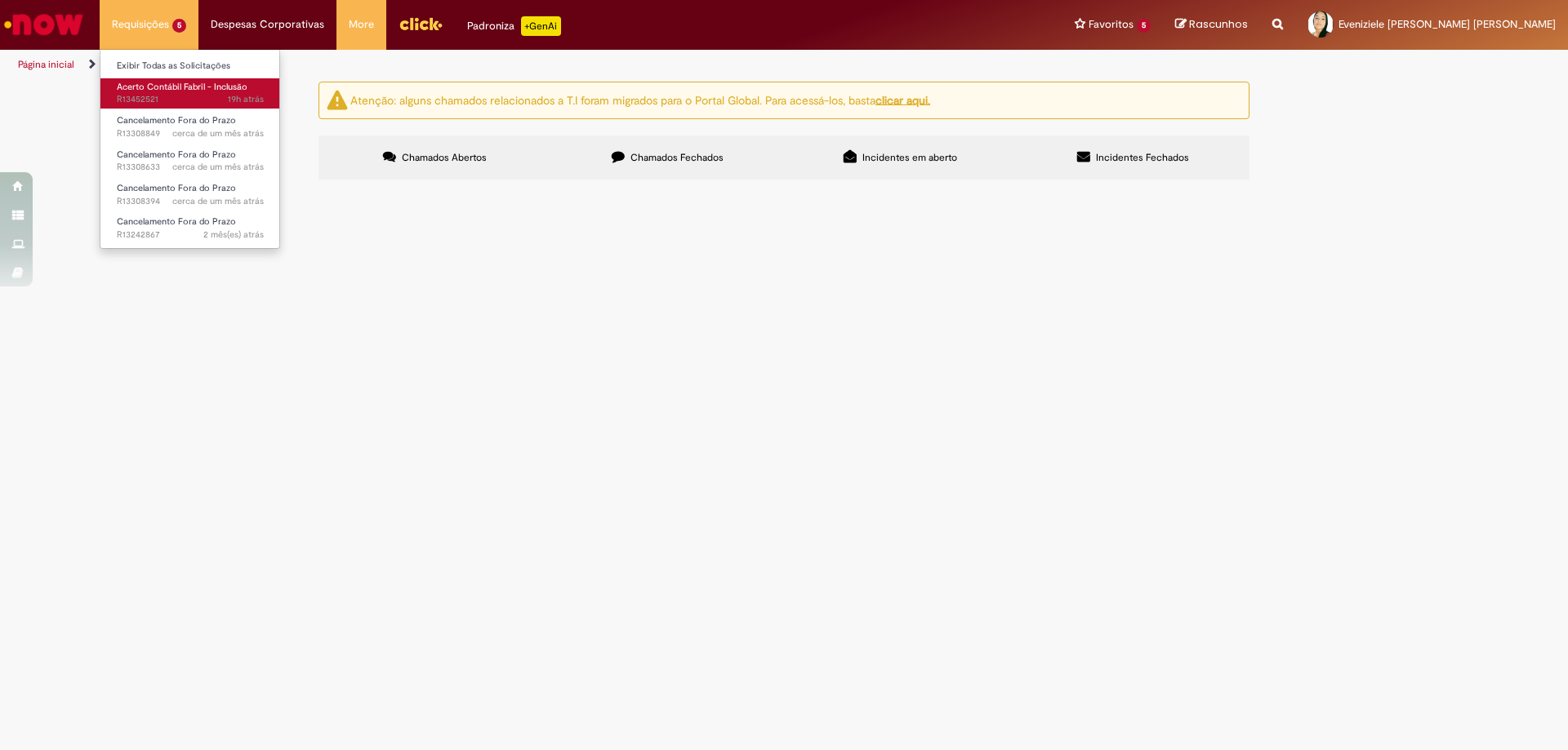
click at [164, 83] on span "Acerto Contábil Fabril - Inclusão" at bounding box center [182, 86] width 131 height 12
